Goal: Task Accomplishment & Management: Complete application form

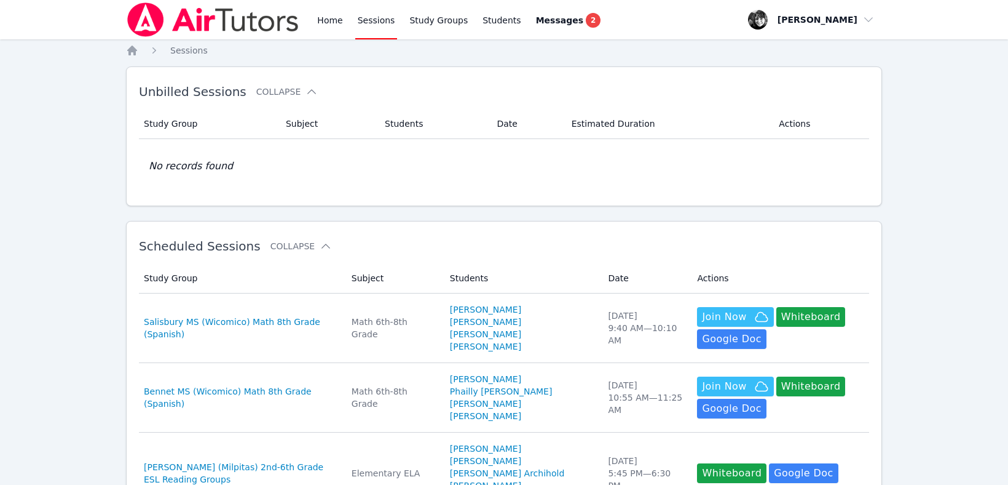
scroll to position [106, 0]
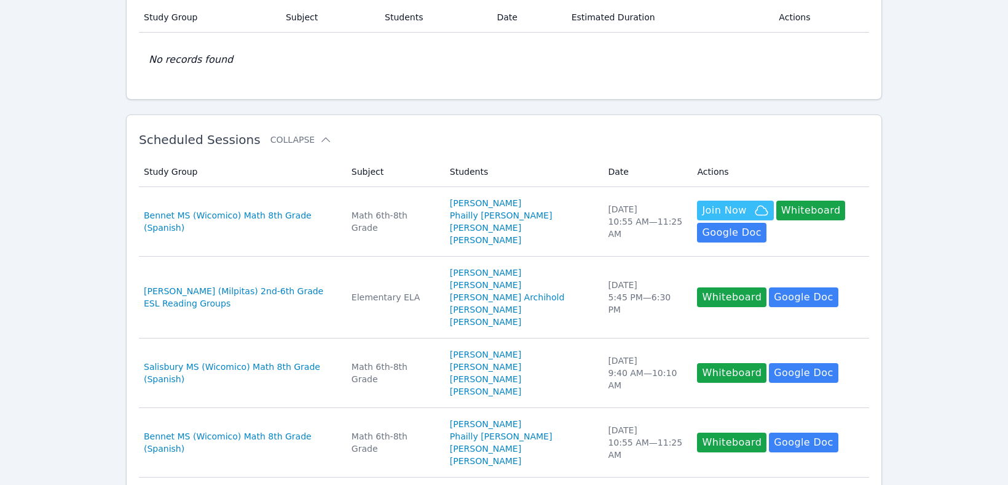
scroll to position [106, 0]
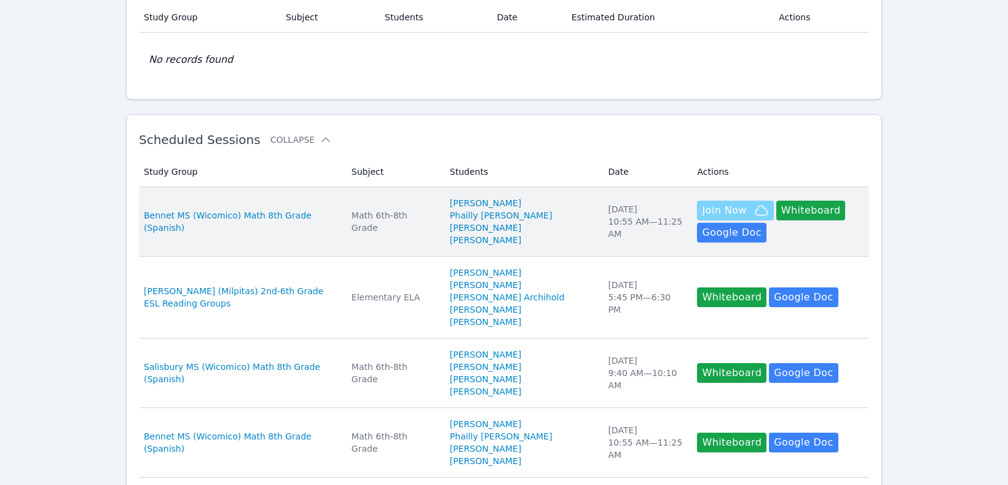
click at [702, 205] on span "Join Now" at bounding box center [724, 210] width 44 height 15
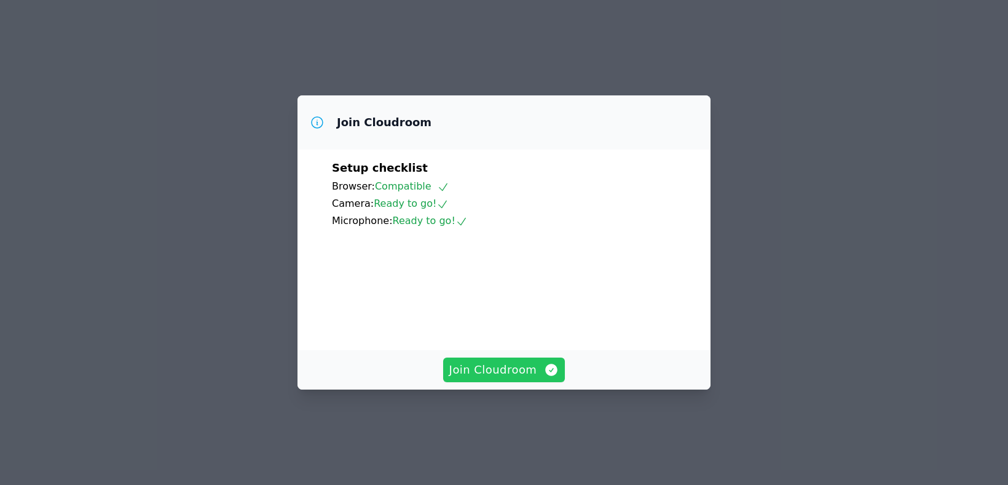
click at [515, 382] on button "Join Cloudroom" at bounding box center [504, 369] width 122 height 25
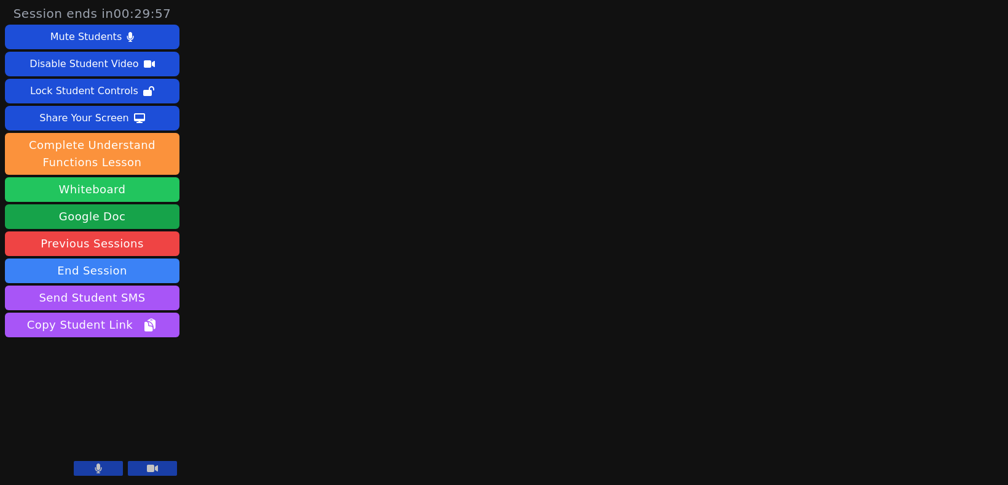
click at [105, 188] on button "Whiteboard" at bounding box center [92, 189] width 175 height 25
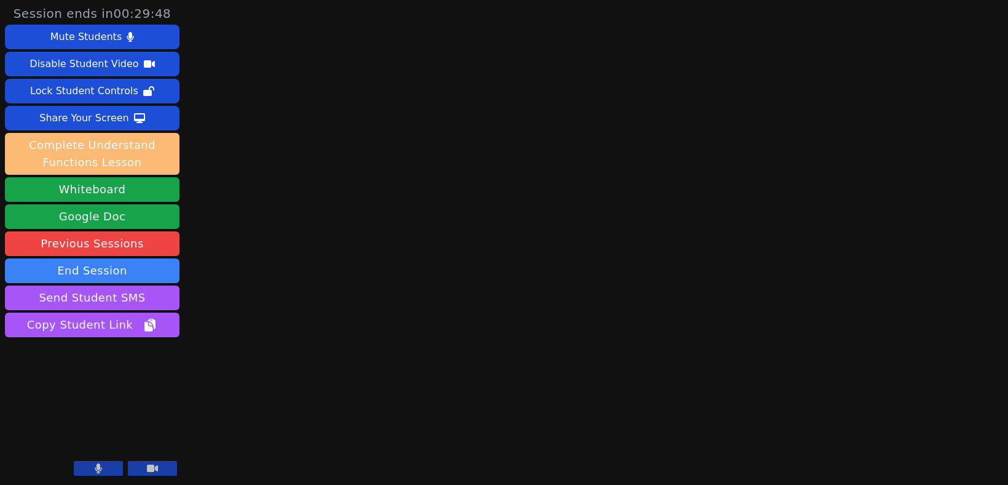
click at [127, 162] on button "Complete Understand Functions Lesson" at bounding box center [92, 154] width 175 height 42
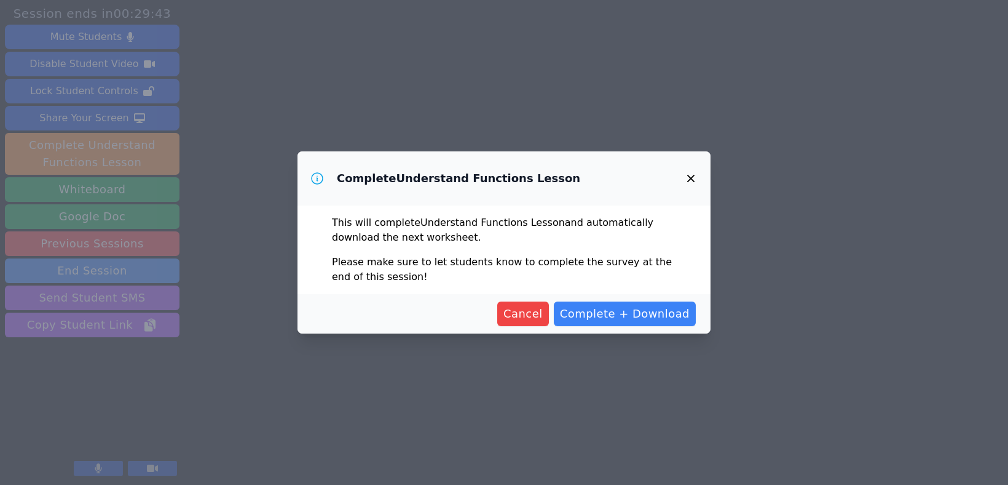
click at [691, 180] on icon "button" at bounding box center [691, 178] width 15 height 15
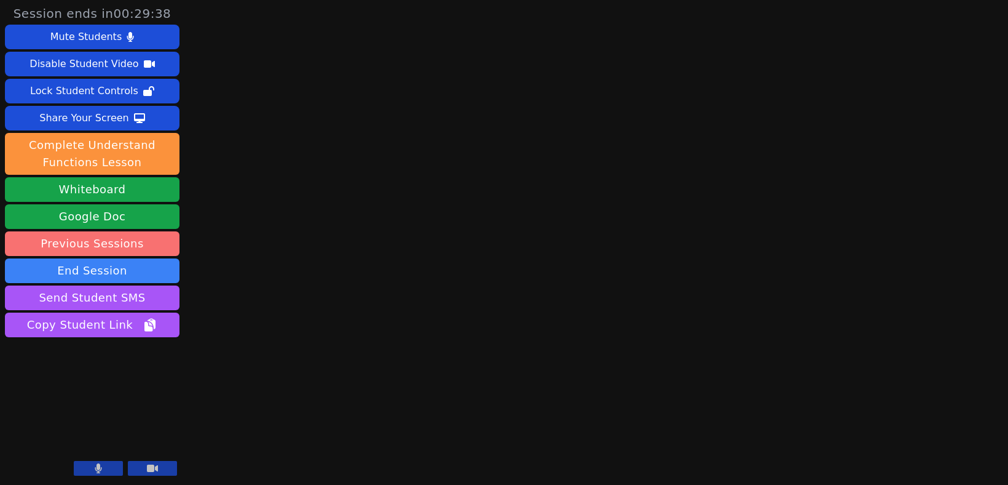
click at [87, 244] on link "Previous Sessions" at bounding box center [92, 243] width 175 height 25
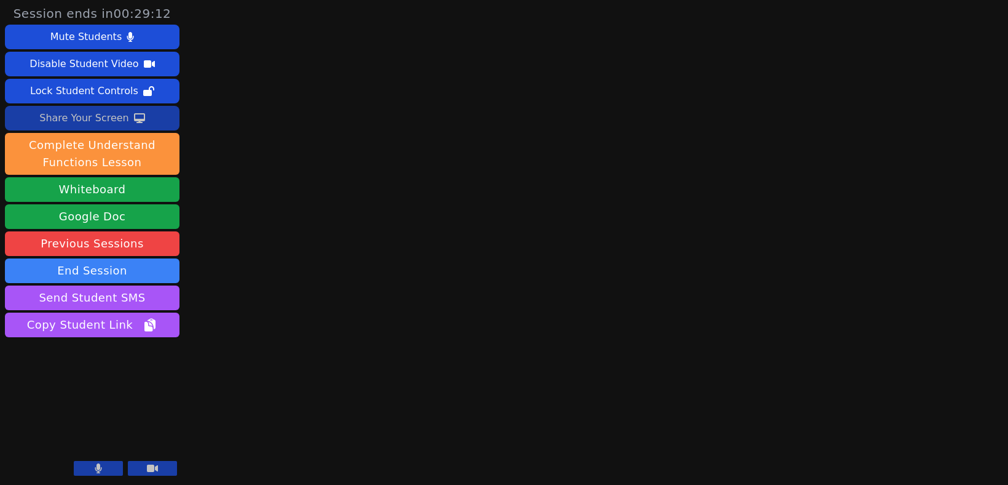
click at [100, 114] on div "Share Your Screen" at bounding box center [84, 118] width 90 height 20
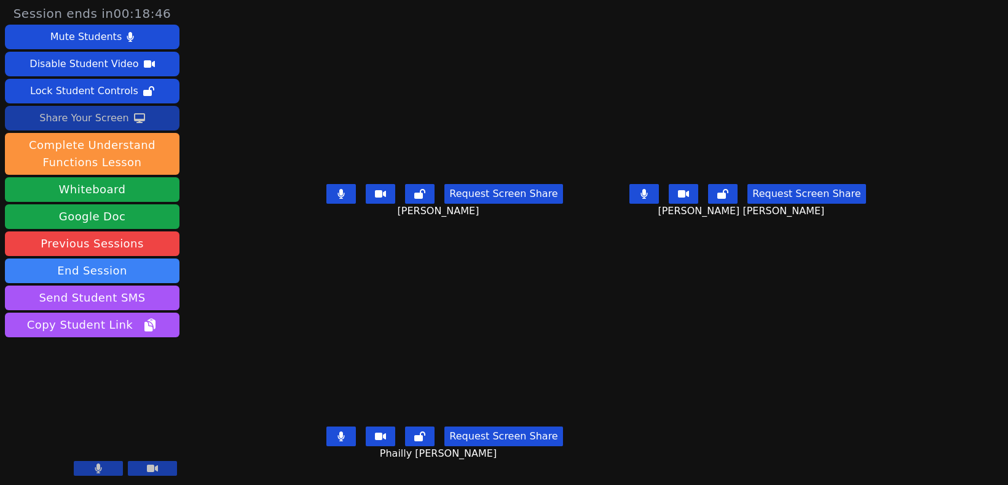
click at [84, 121] on div "Share Your Screen" at bounding box center [84, 118] width 90 height 20
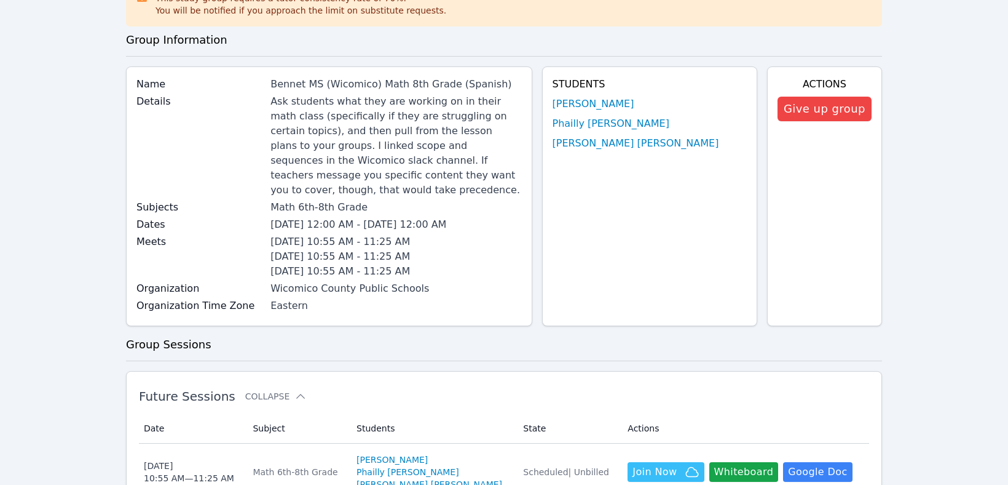
scroll to position [68, 0]
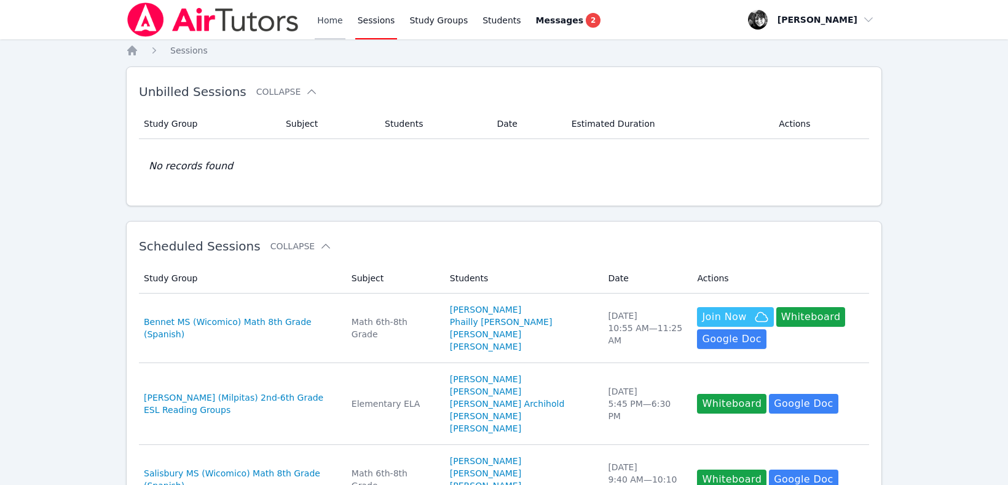
click at [337, 22] on link "Home" at bounding box center [330, 19] width 30 height 39
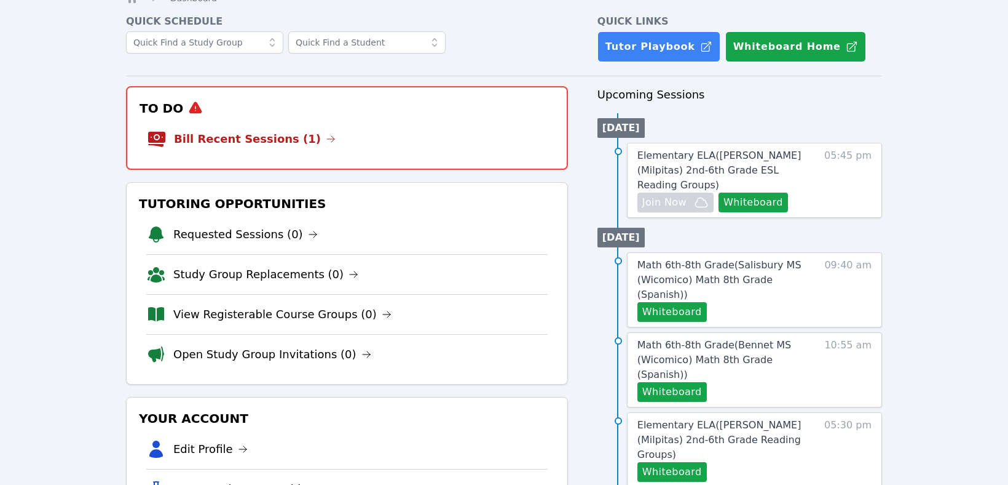
scroll to position [53, 0]
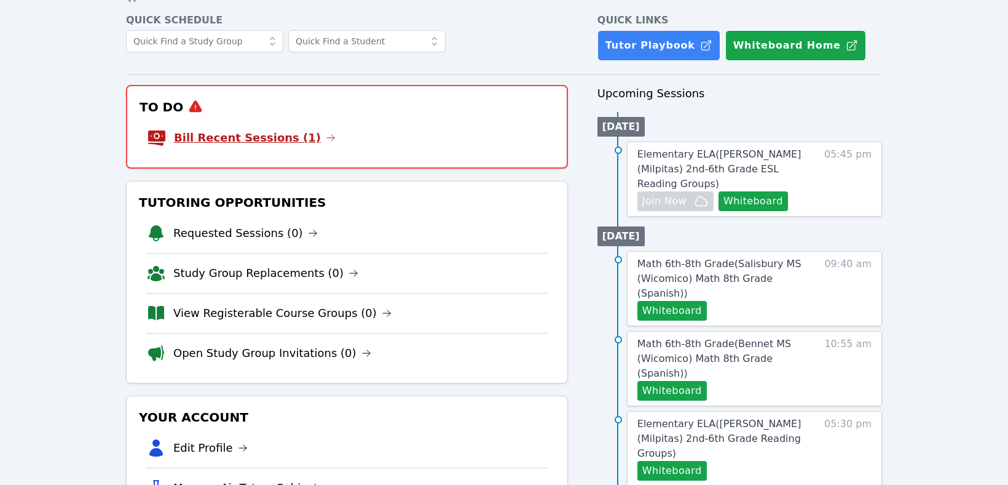
click at [274, 137] on link "Bill Recent Sessions (1)" at bounding box center [255, 137] width 162 height 17
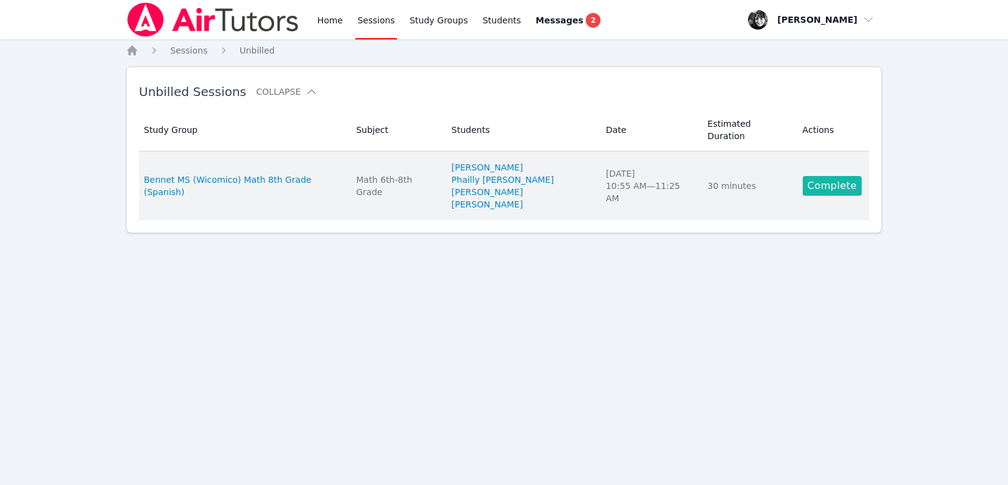
click at [832, 176] on link "Complete" at bounding box center [832, 186] width 59 height 20
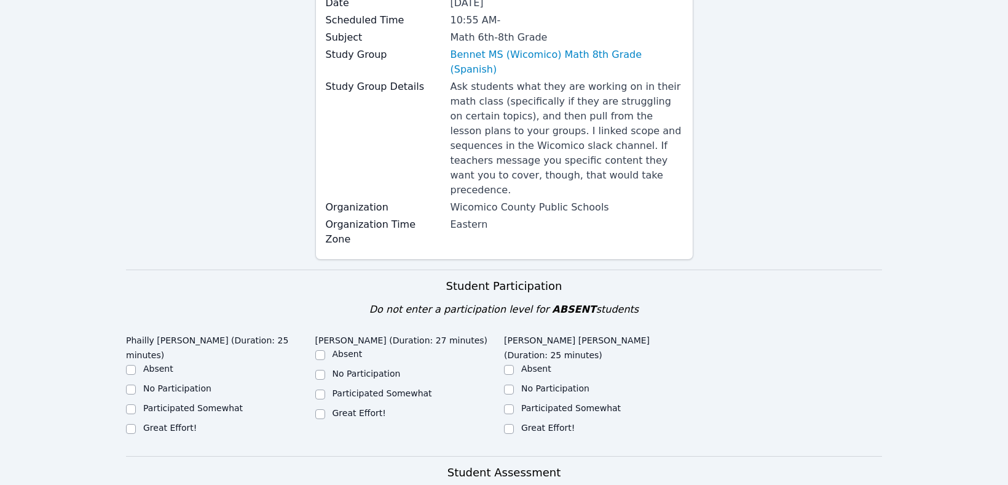
scroll to position [147, 0]
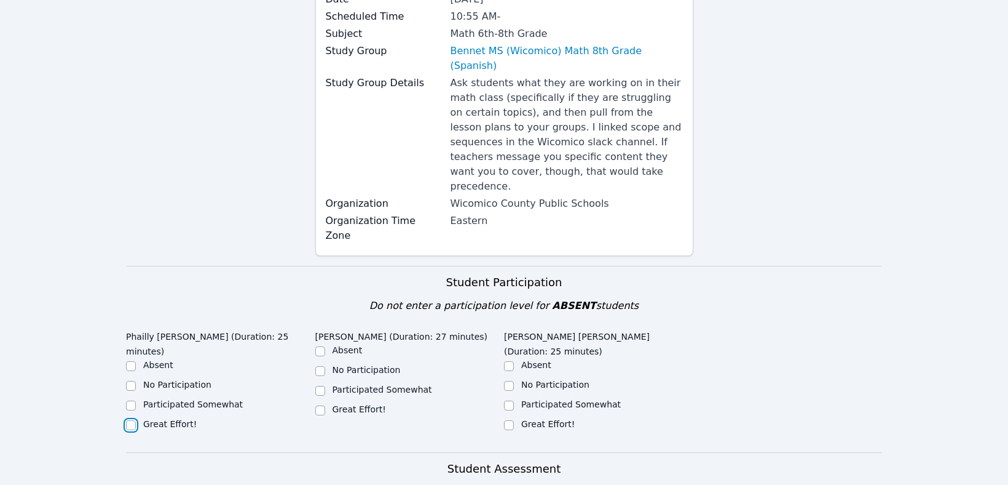
click at [130, 420] on input "Great Effort!" at bounding box center [131, 425] width 10 height 10
checkbox input "true"
click at [322, 405] on input "Great Effort!" at bounding box center [320, 410] width 10 height 10
checkbox input "true"
click at [509, 420] on input "Great Effort!" at bounding box center [509, 425] width 10 height 10
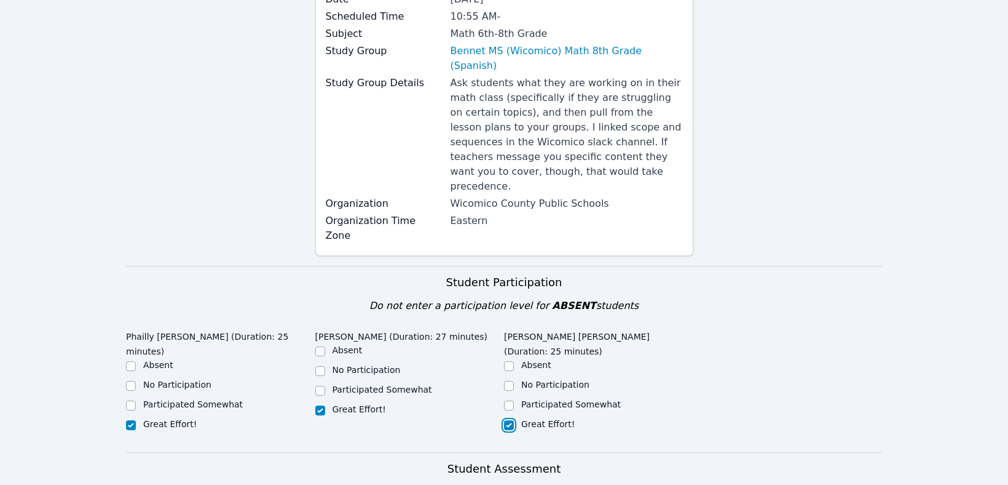
checkbox input "true"
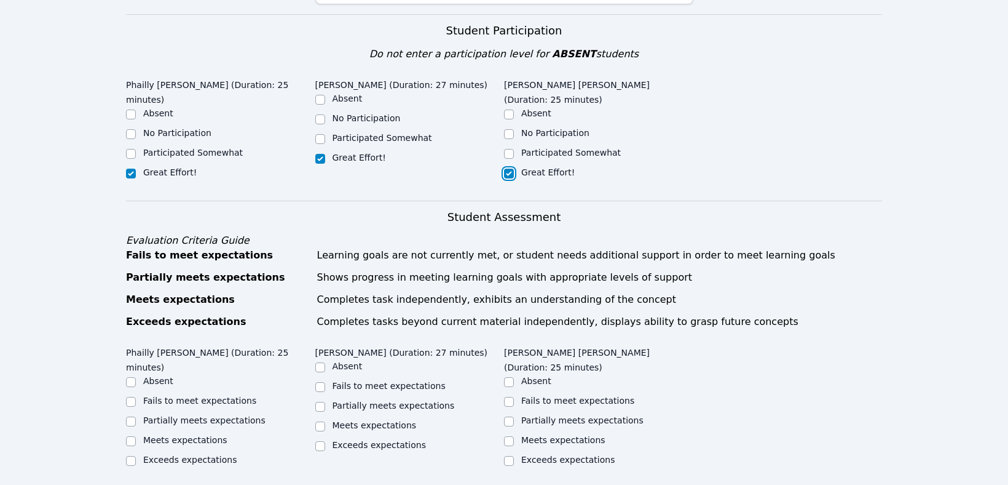
scroll to position [495, 0]
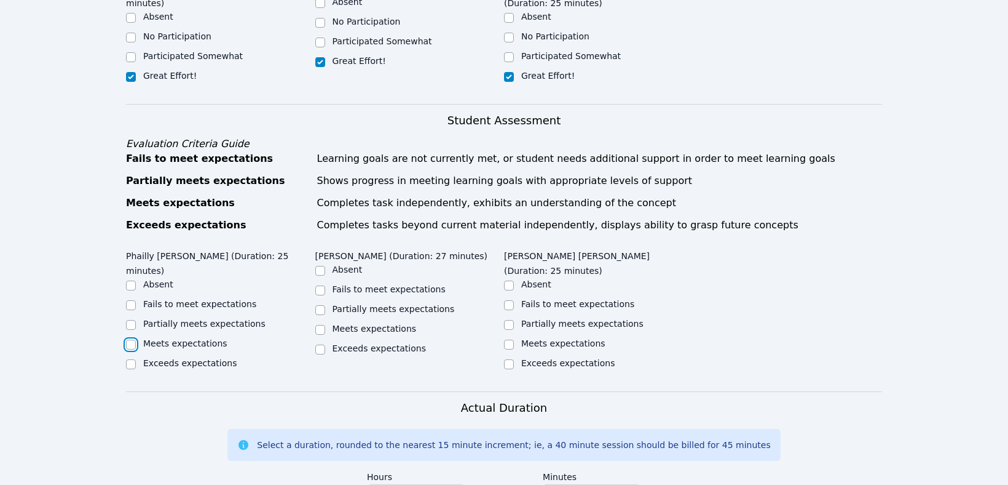
click at [127, 339] on input "Meets expectations" at bounding box center [131, 344] width 10 height 10
checkbox input "true"
click at [319, 325] on input "Meets expectations" at bounding box center [320, 330] width 10 height 10
checkbox input "true"
click at [509, 339] on input "Meets expectations" at bounding box center [509, 344] width 10 height 10
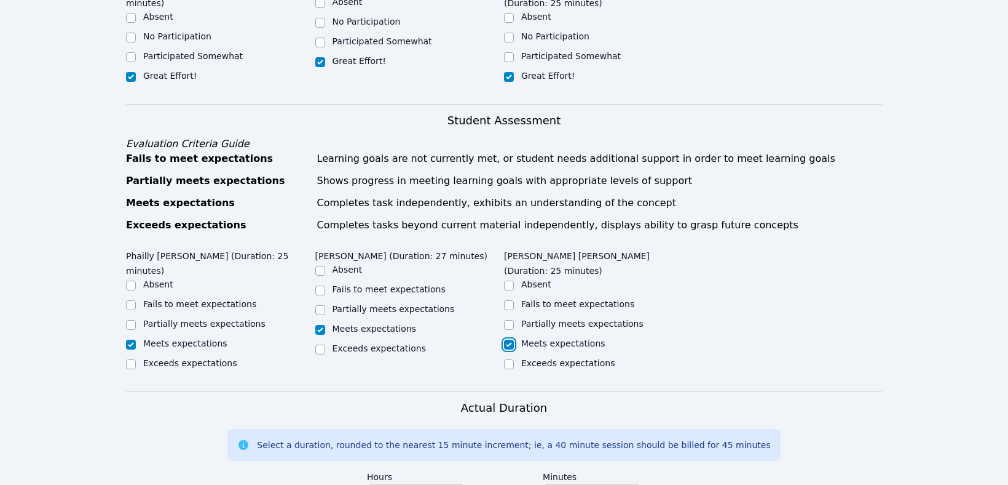
checkbox input "true"
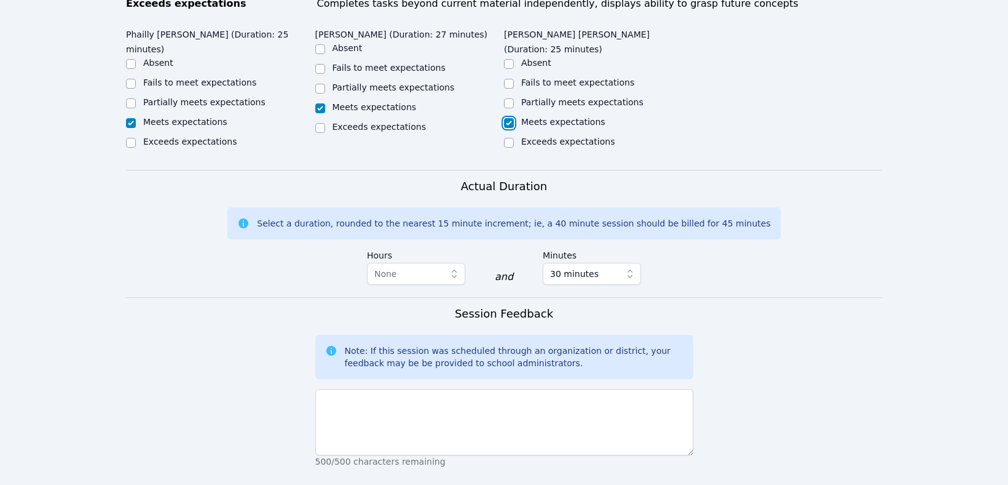
scroll to position [868, 0]
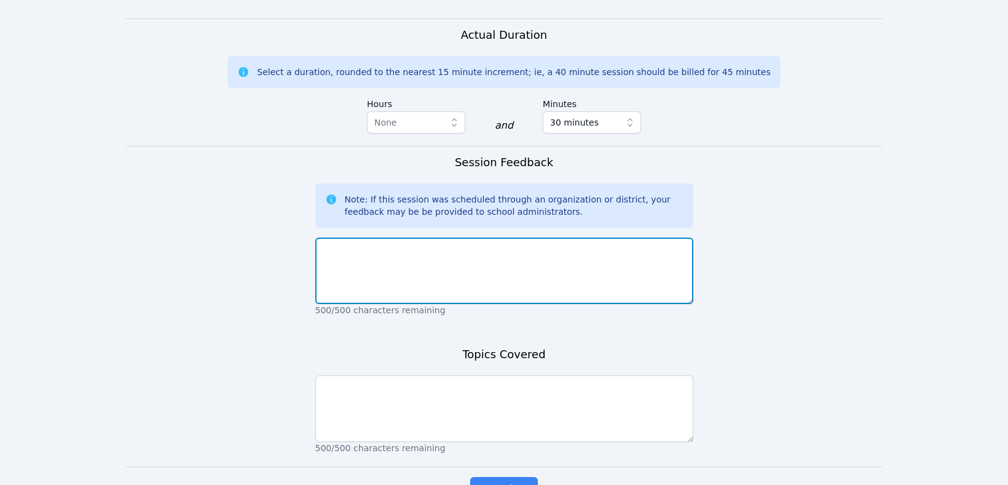
click at [350, 237] on textarea at bounding box center [504, 270] width 378 height 66
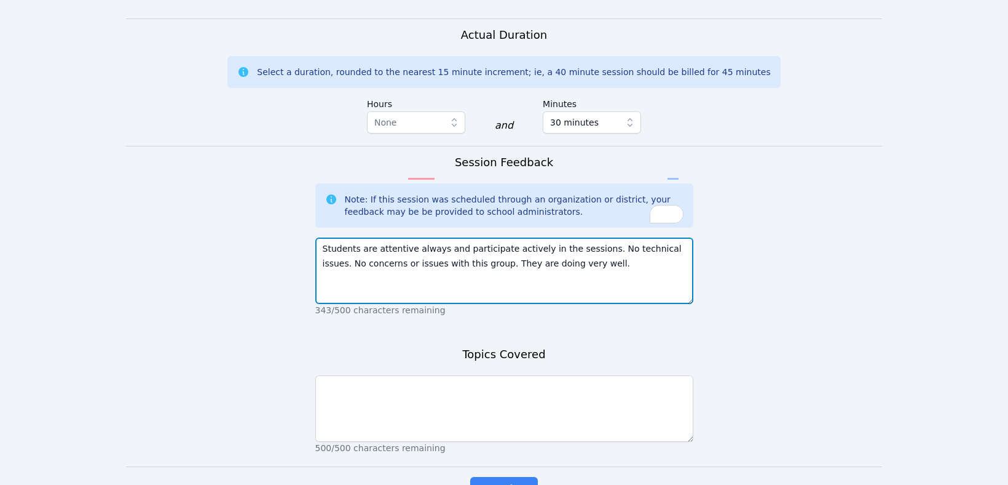
click at [425, 237] on textarea "Students are attentive always and participate actively in the sessions. No tech…" at bounding box center [504, 270] width 378 height 66
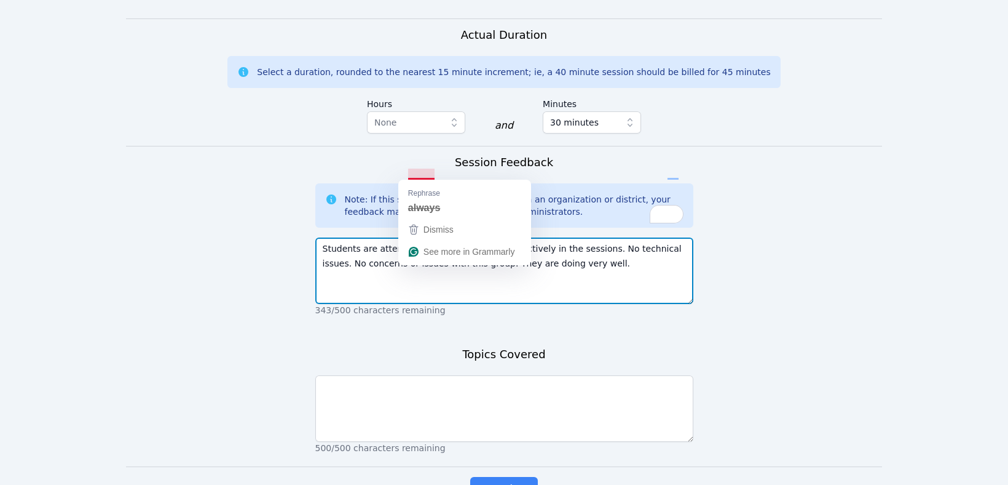
click at [422, 237] on textarea "Students are attentive always and participate actively in the sessions. No tech…" at bounding box center [504, 270] width 378 height 66
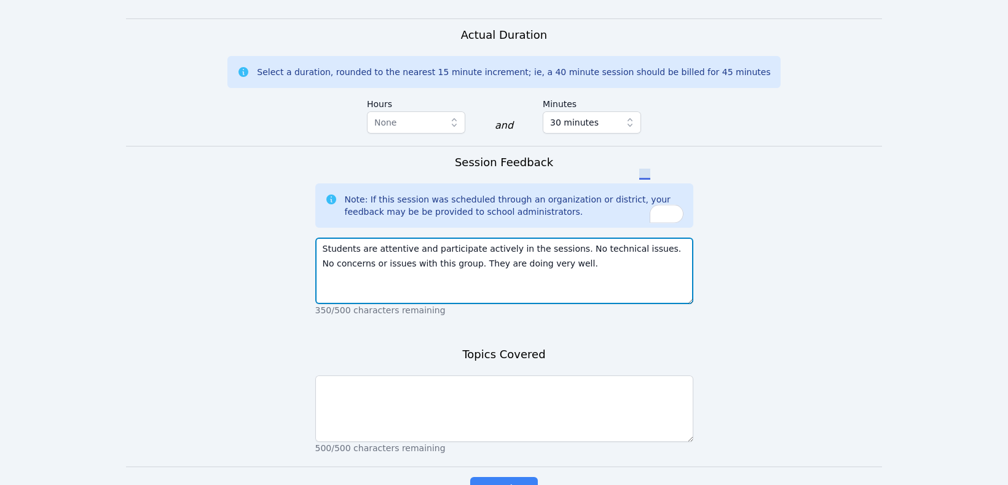
click at [644, 237] on textarea "Students are attentive and participate actively in the sessions. No technical i…" at bounding box center [504, 270] width 378 height 66
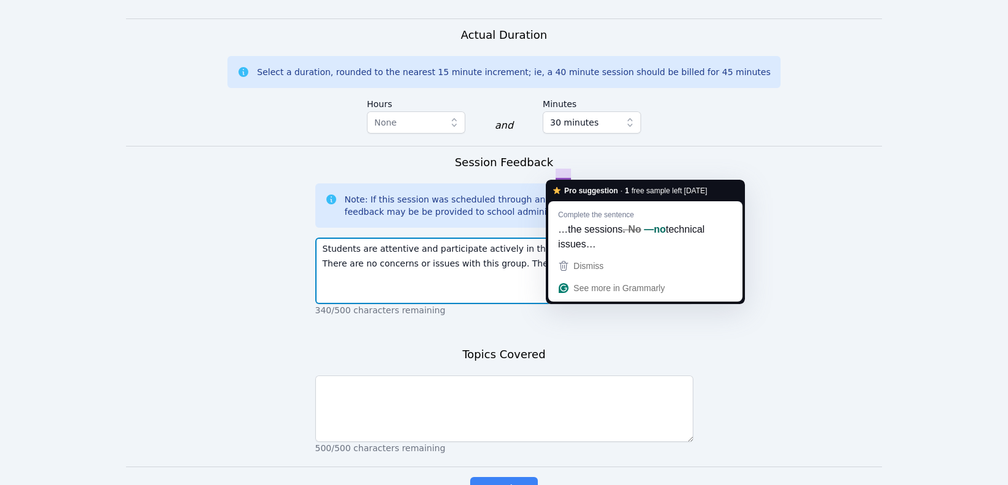
click at [567, 237] on textarea "Students are attentive and participate actively in the sessions. No technical i…" at bounding box center [504, 270] width 378 height 66
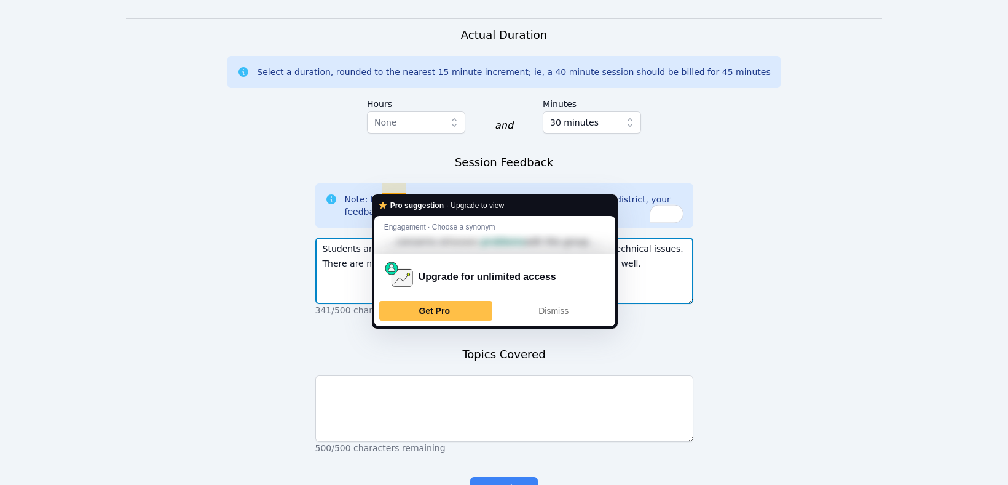
click at [398, 237] on textarea "Students are attentive and participate actively in the sessions—no technical is…" at bounding box center [504, 270] width 378 height 66
click at [542, 315] on span "Dismiss" at bounding box center [554, 311] width 30 height 10
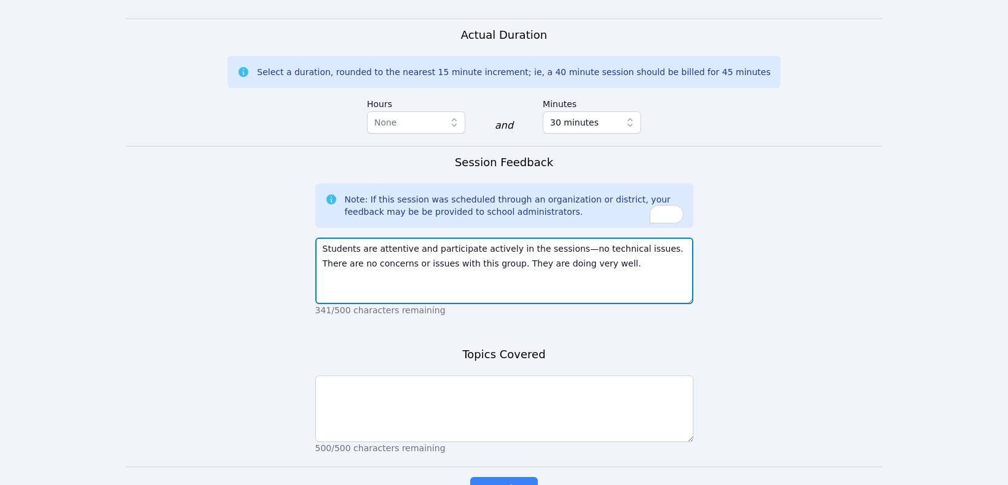
type textarea "Students are attentive and participate actively in the sessions—no technical is…"
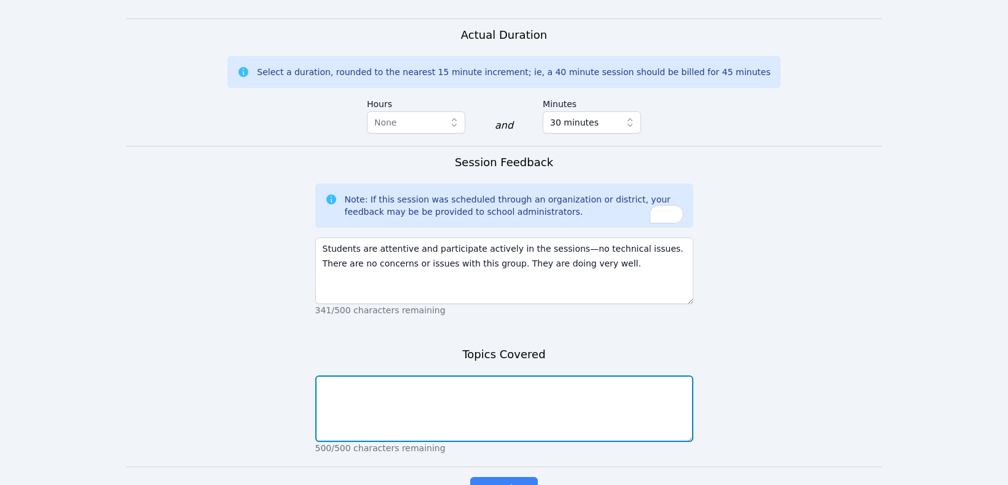
click at [388, 375] on textarea at bounding box center [504, 408] width 378 height 66
type textarea "Translations, Rotations, and Reflections. Intro to Dilations"
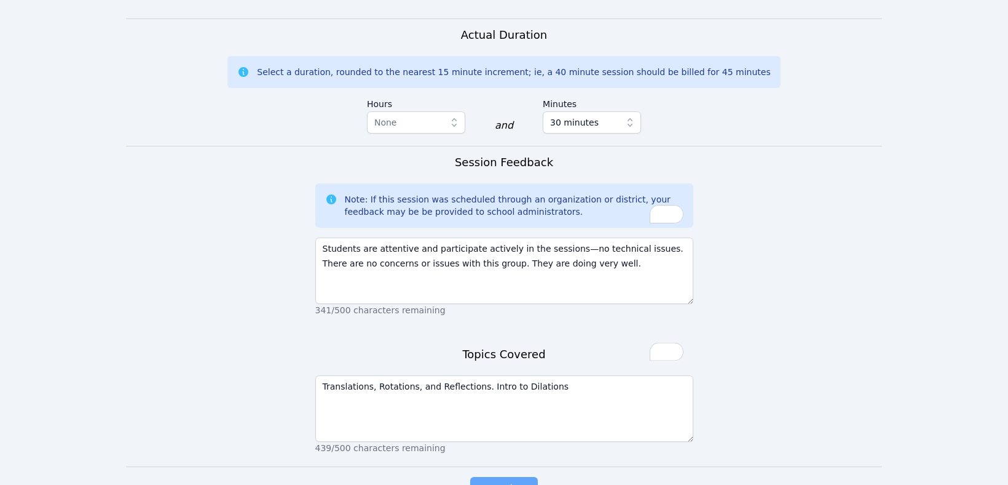
click at [529, 477] on button "Complete" at bounding box center [504, 489] width 68 height 25
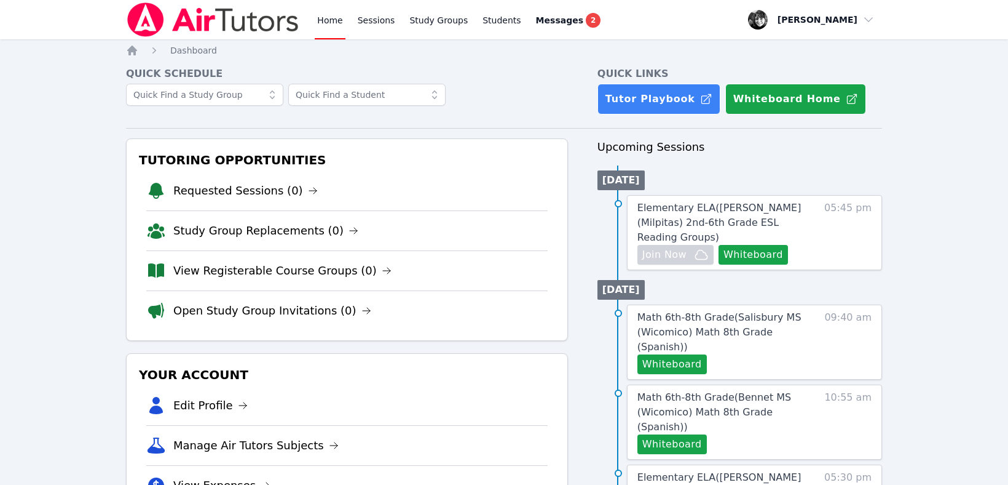
click at [329, 23] on link "Home" at bounding box center [330, 19] width 30 height 39
